Goal: Participate in discussion: Engage in conversation with other users on a specific topic

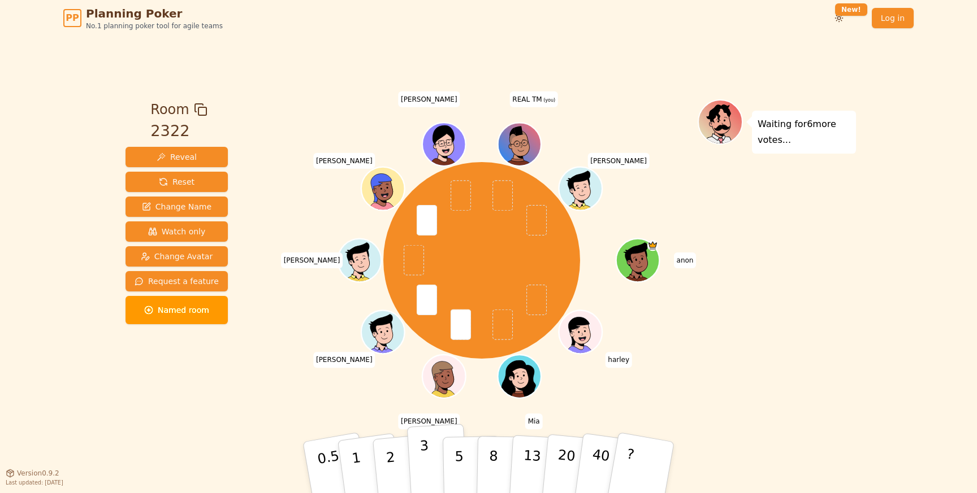
click at [419, 451] on button "3" at bounding box center [438, 468] width 62 height 88
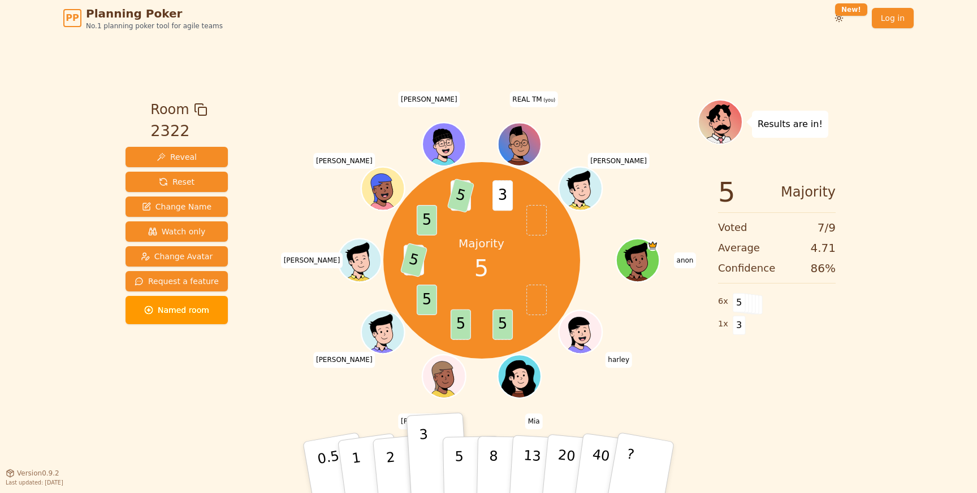
click at [584, 377] on div "Majority 5 5 5 5 3 5 5 3 5 3 anon harley Mia Bruce Solomon Aaron tom Ivan REAL …" at bounding box center [481, 261] width 432 height 282
click at [174, 154] on span "Reveal" at bounding box center [177, 156] width 40 height 11
click at [174, 159] on span "Reveal" at bounding box center [177, 156] width 40 height 11
click at [465, 461] on button "5" at bounding box center [472, 468] width 58 height 86
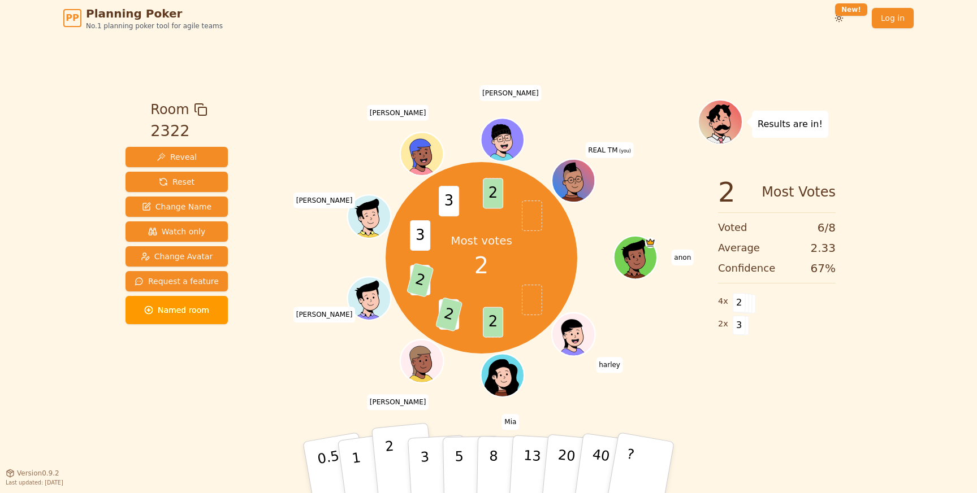
click at [391, 474] on p "2" at bounding box center [391, 470] width 15 height 62
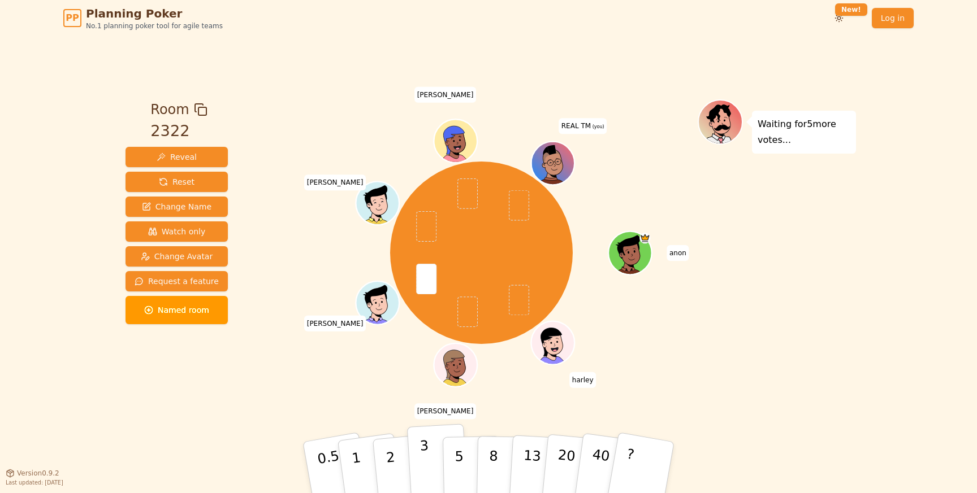
click at [415, 446] on button "3" at bounding box center [438, 468] width 62 height 88
click at [419, 461] on button "3" at bounding box center [438, 468] width 62 height 88
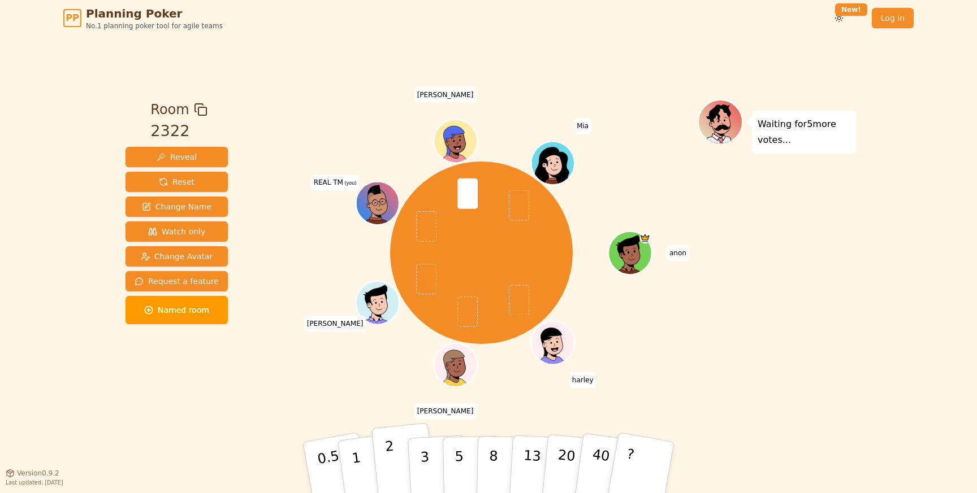
click at [387, 453] on p "2" at bounding box center [391, 470] width 15 height 62
click at [362, 448] on button "1" at bounding box center [369, 468] width 67 height 92
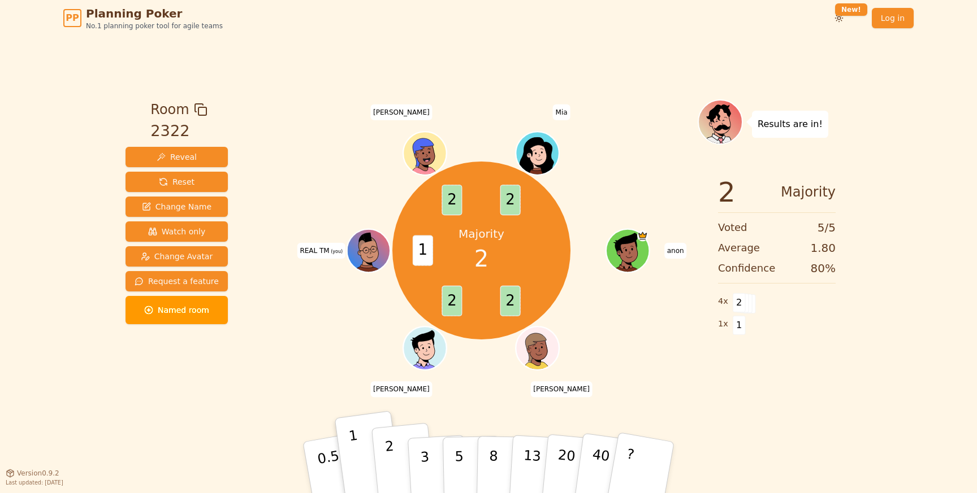
click at [388, 462] on p "2" at bounding box center [391, 470] width 15 height 62
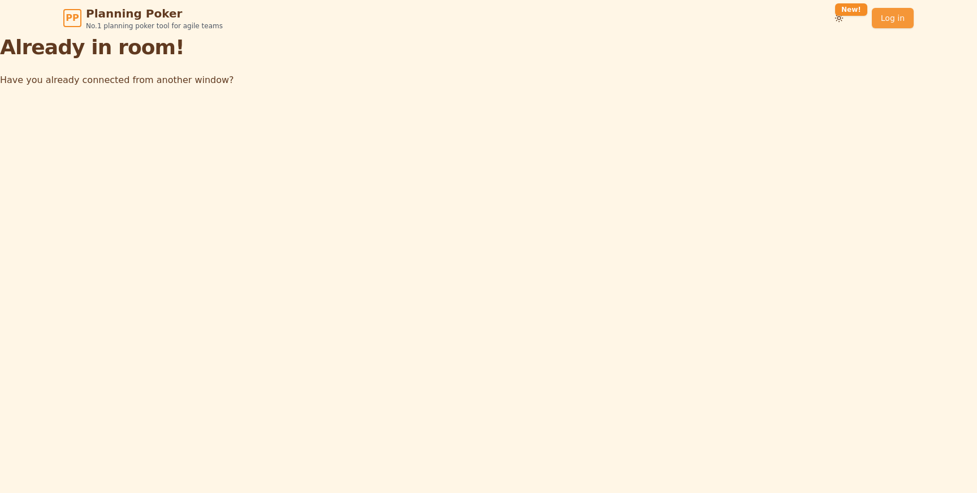
click at [891, 19] on link "Log in" at bounding box center [893, 18] width 42 height 20
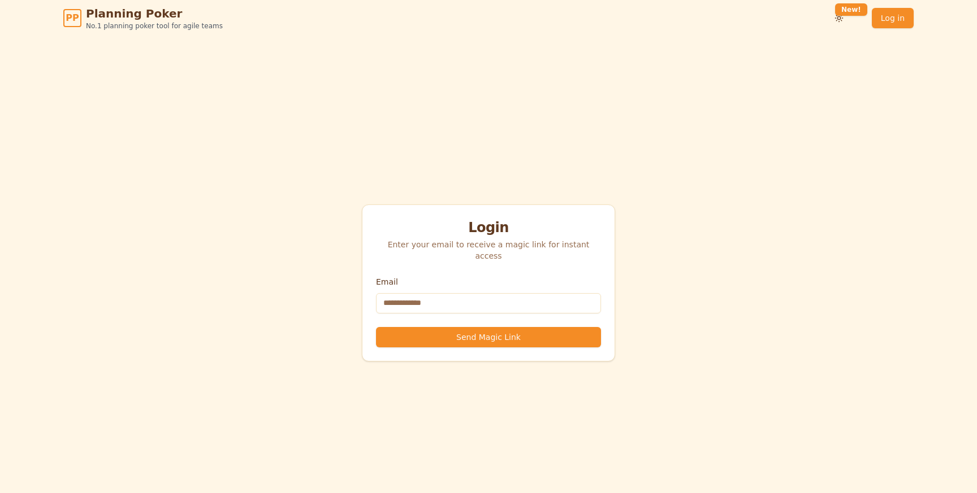
click at [664, 189] on div "Login Enter your email to receive a magic link for instant access Email Send Ma…" at bounding box center [488, 282] width 977 height 493
